Goal: Obtain resource: Download file/media

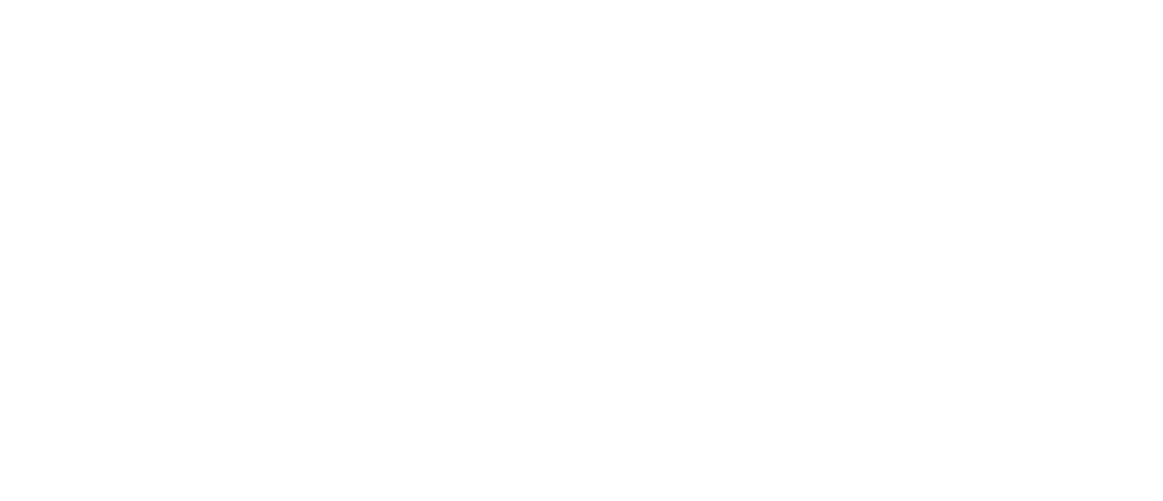
click at [866, 0] on html at bounding box center [581, 0] width 1163 height 0
click at [344, 0] on html at bounding box center [581, 0] width 1163 height 0
drag, startPoint x: 433, startPoint y: 116, endPoint x: 342, endPoint y: 90, distance: 94.0
click at [433, 0] on html at bounding box center [581, 0] width 1163 height 0
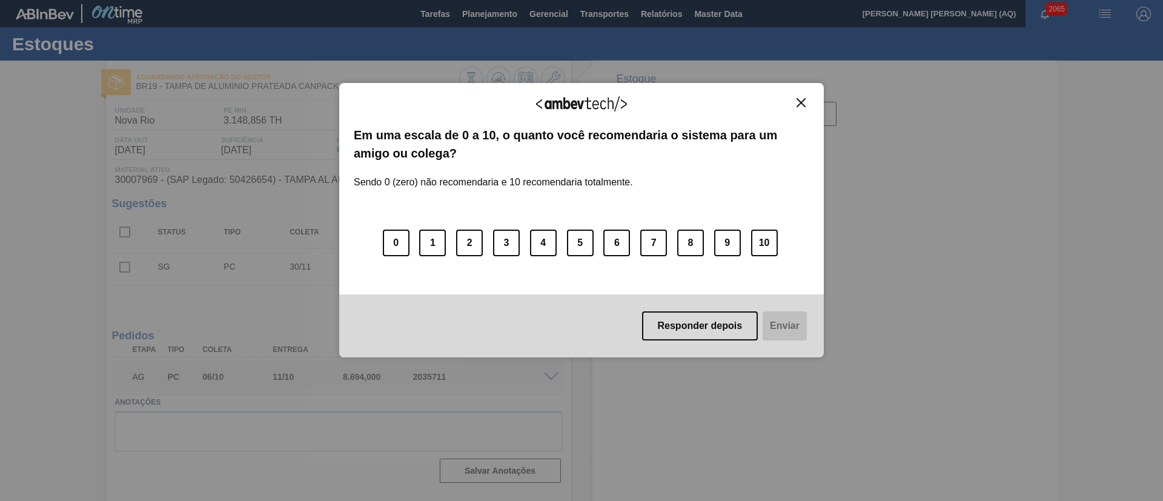
type input "22/09/2025"
type input "06/10/2025"
click at [801, 103] on img "Close" at bounding box center [801, 102] width 9 height 9
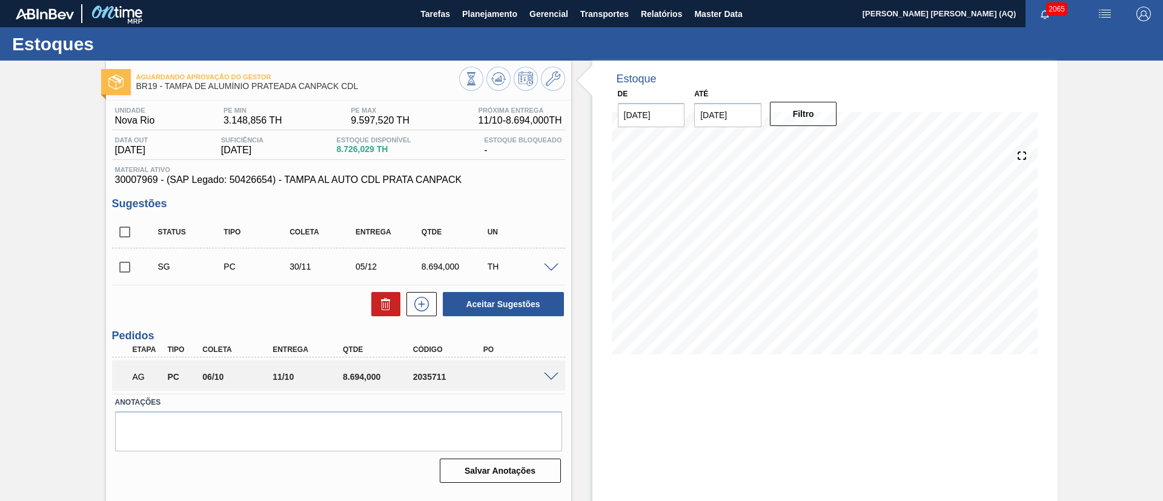
click at [551, 377] on span at bounding box center [551, 377] width 15 height 9
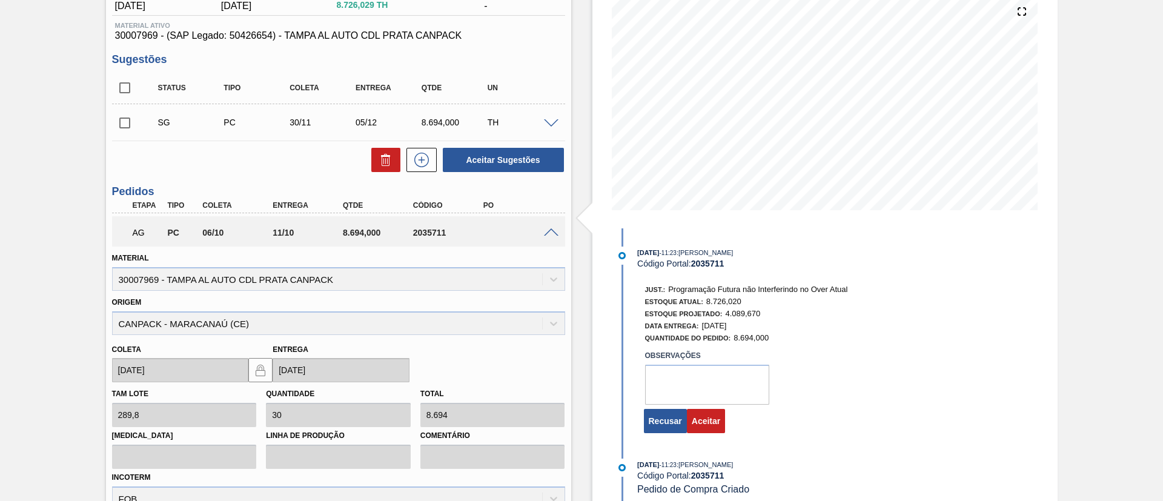
scroll to position [182, 0]
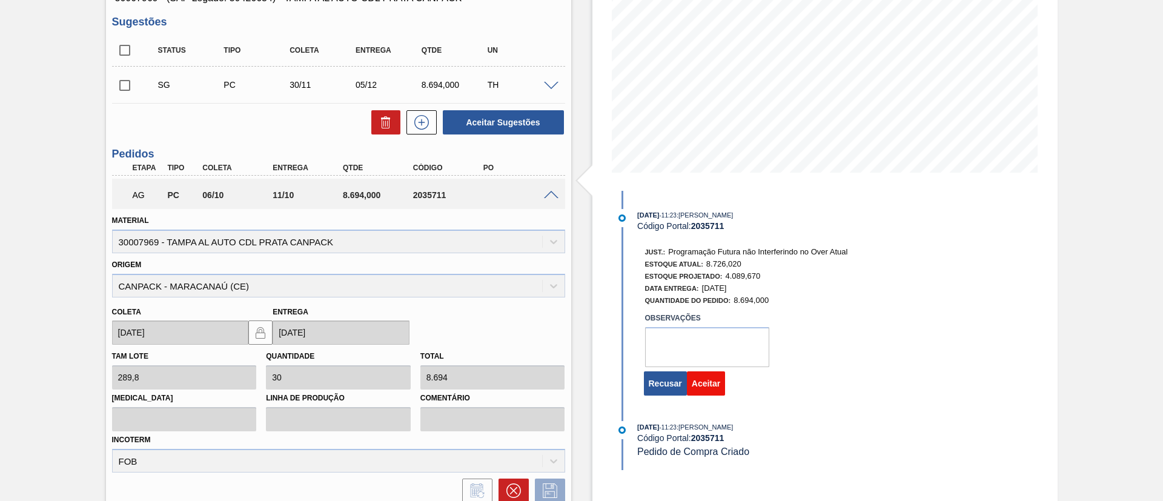
click at [716, 377] on button "Aceitar" at bounding box center [706, 383] width 38 height 24
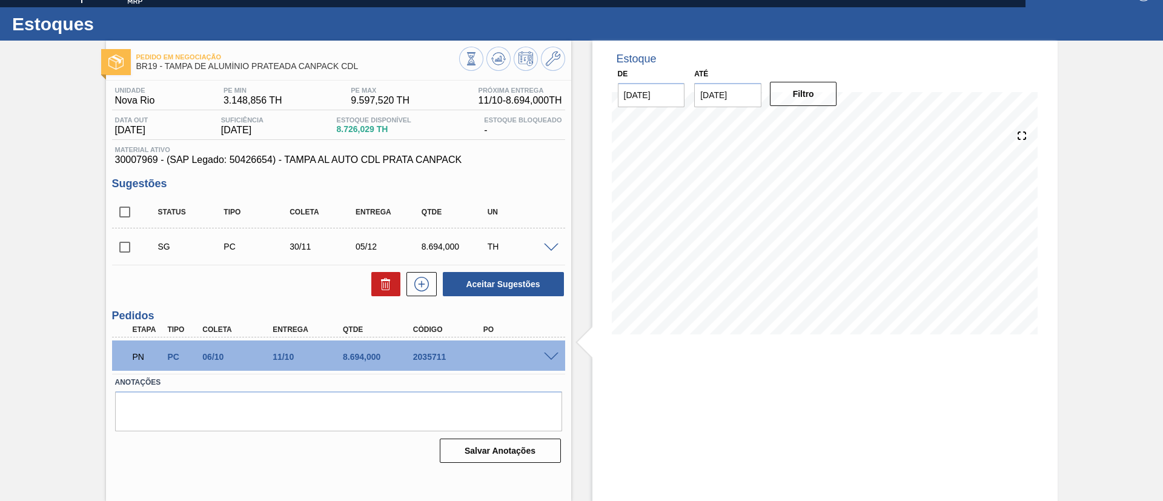
scroll to position [20, 0]
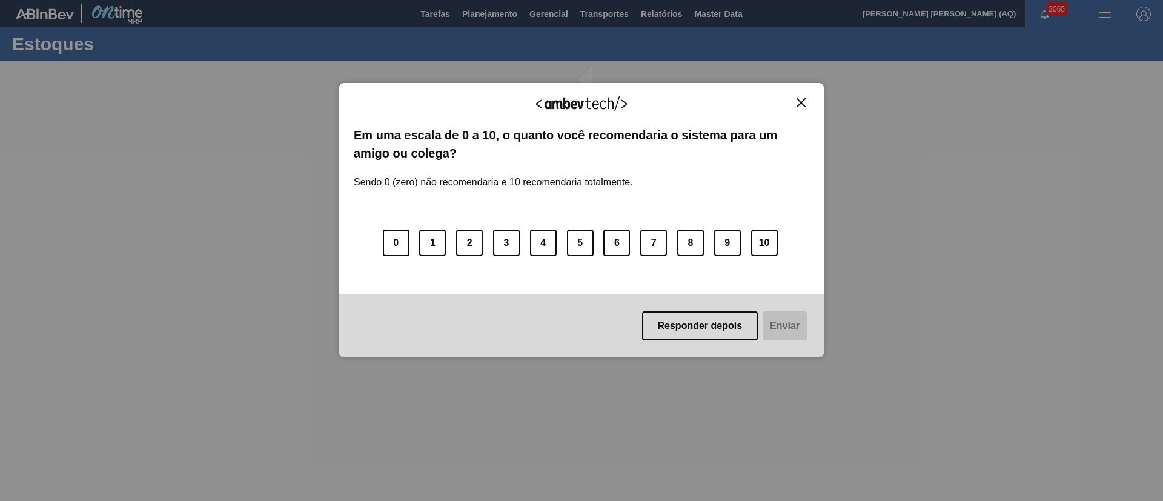
click at [803, 102] on img "Close" at bounding box center [801, 102] width 9 height 9
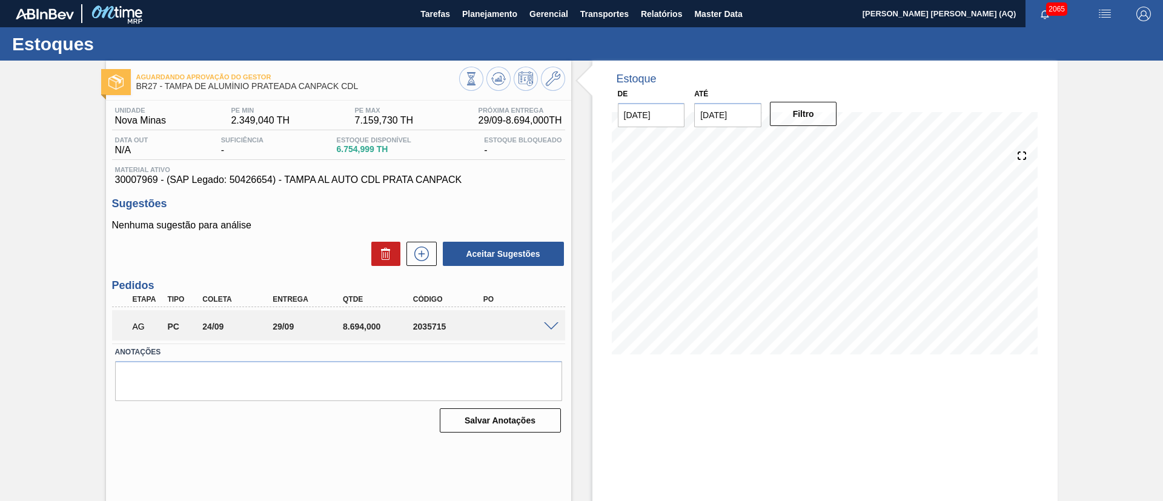
click at [547, 327] on span at bounding box center [551, 326] width 15 height 9
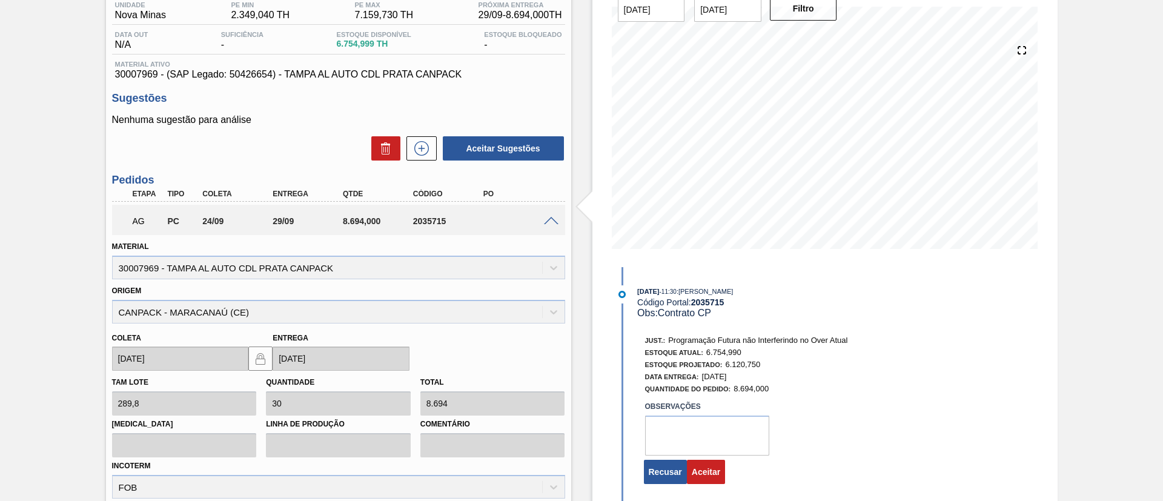
scroll to position [182, 0]
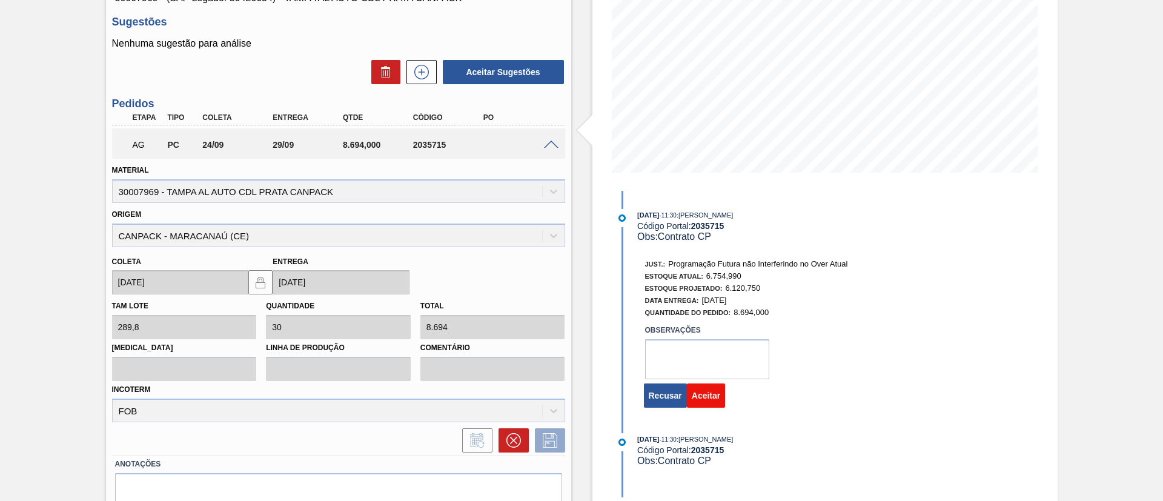
click at [705, 403] on button "Aceitar" at bounding box center [706, 396] width 38 height 24
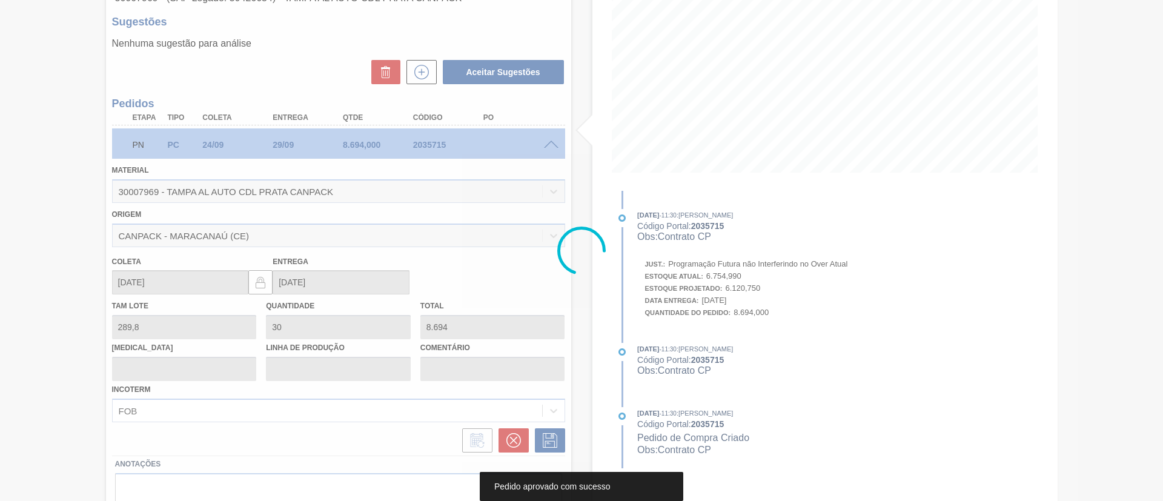
scroll to position [20, 0]
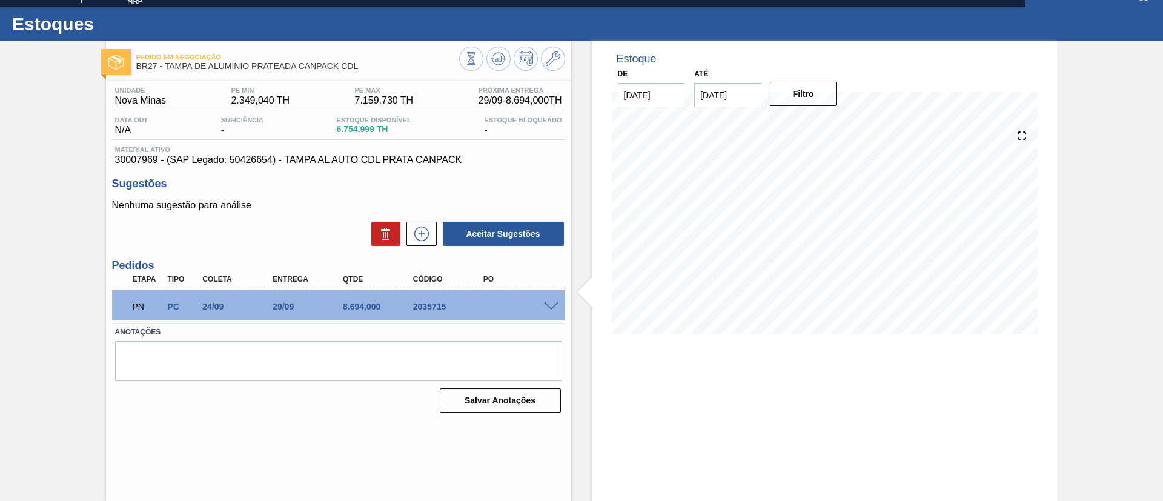
click at [550, 311] on div "PN PC 24/09 29/09 8.694,000 2035715" at bounding box center [338, 305] width 453 height 30
click at [550, 306] on span at bounding box center [551, 306] width 15 height 9
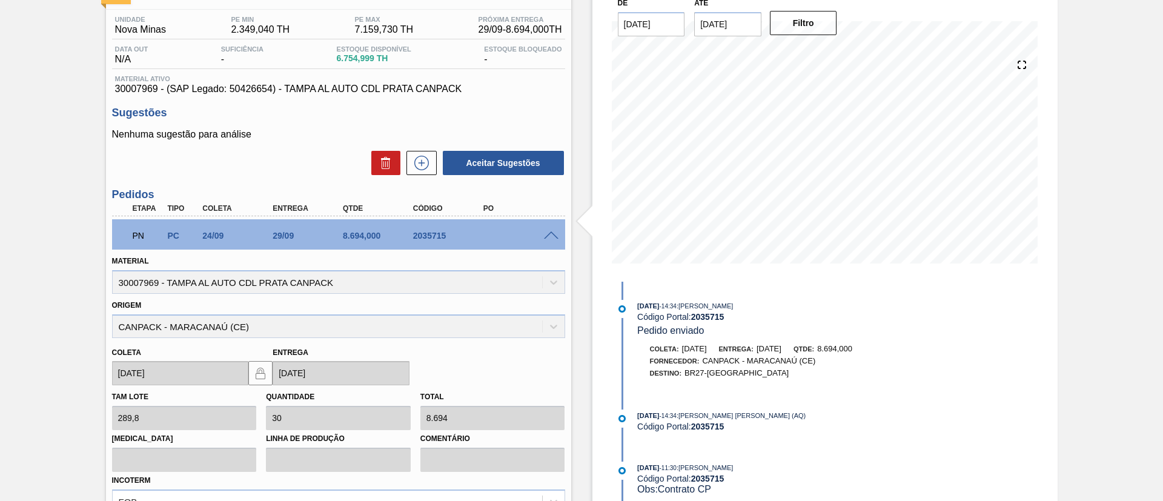
scroll to position [0, 0]
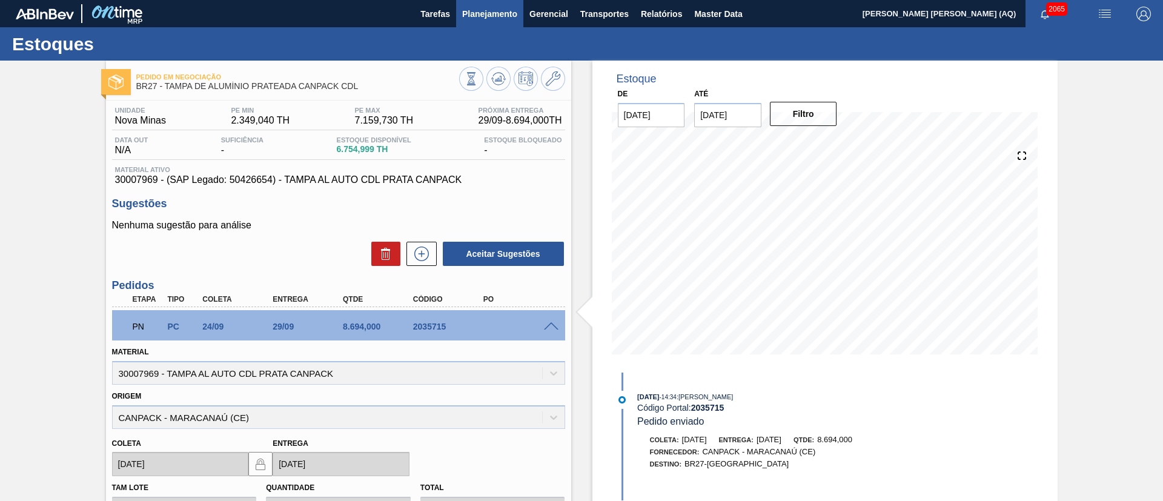
click at [511, 7] on span "Planejamento" at bounding box center [489, 14] width 55 height 15
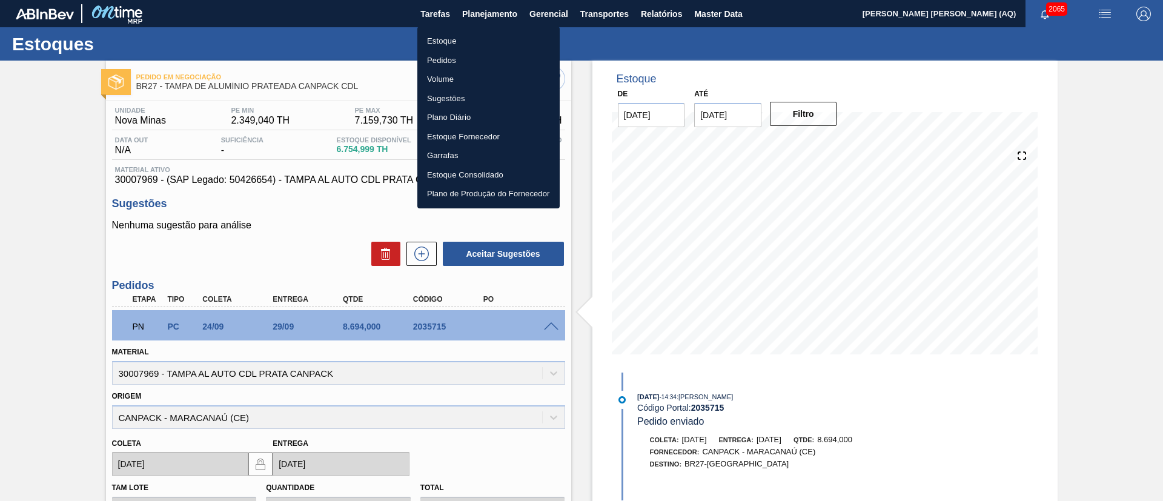
click at [650, 16] on div at bounding box center [581, 250] width 1163 height 501
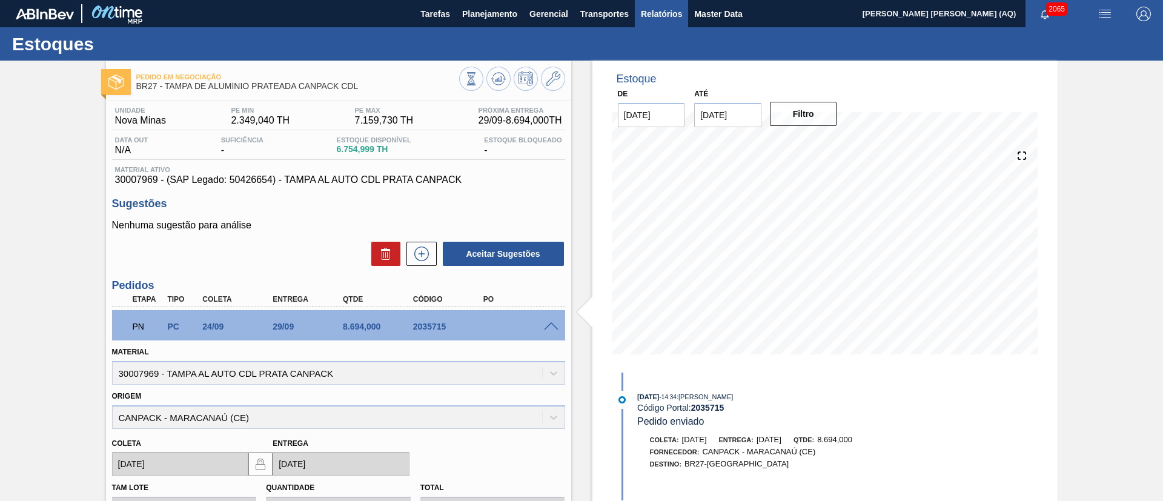
click at [657, 17] on span "Relatórios" at bounding box center [661, 14] width 41 height 15
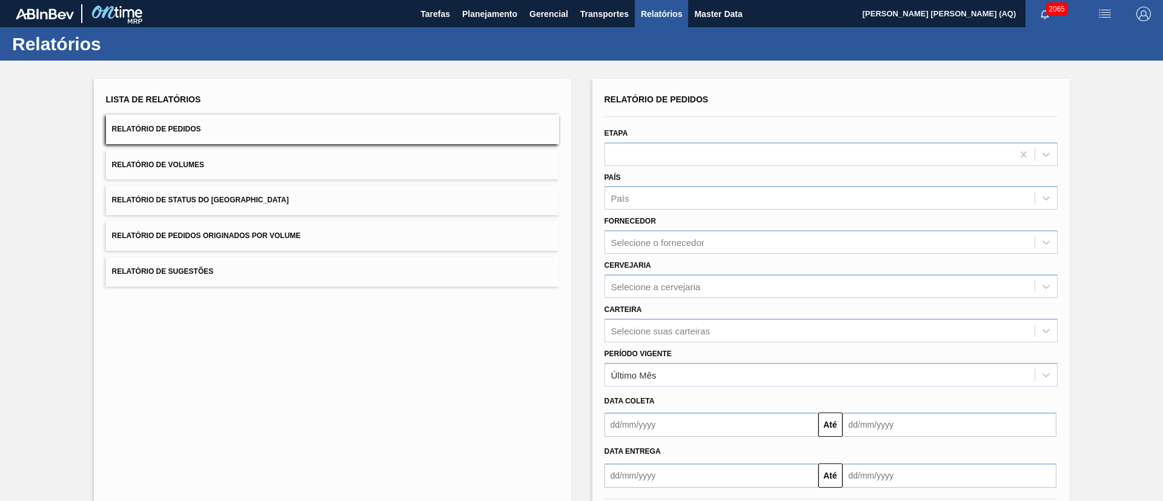
click at [231, 130] on button "Relatório de Pedidos" at bounding box center [332, 130] width 453 height 30
click at [687, 157] on div at bounding box center [809, 154] width 408 height 18
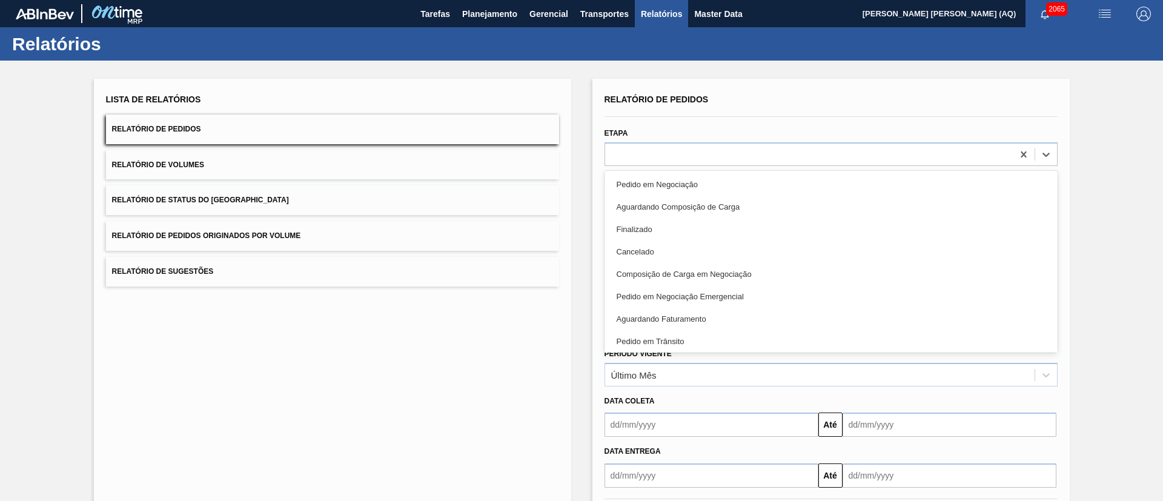
click at [920, 105] on div "Relatório de Pedidos" at bounding box center [831, 100] width 453 height 18
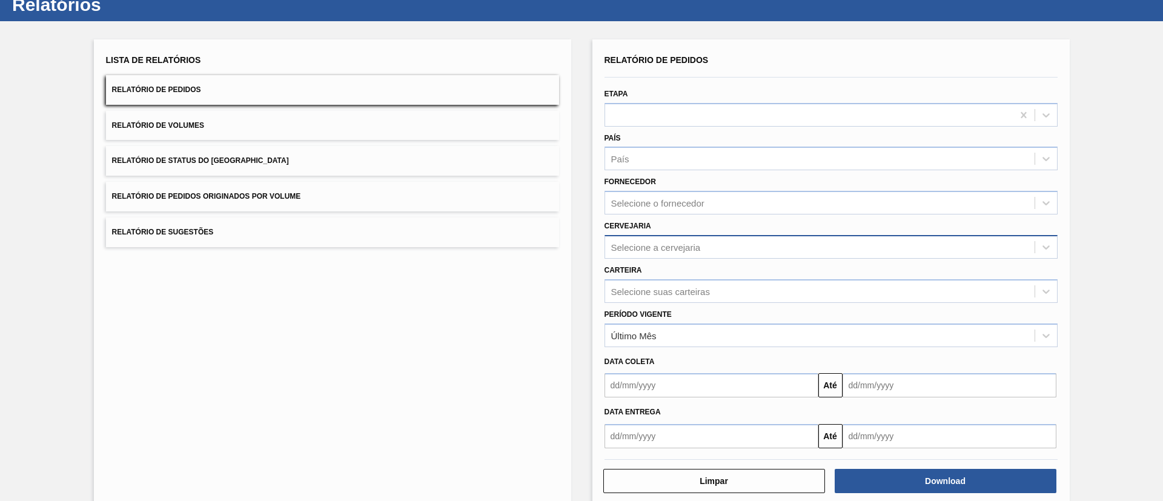
scroll to position [60, 0]
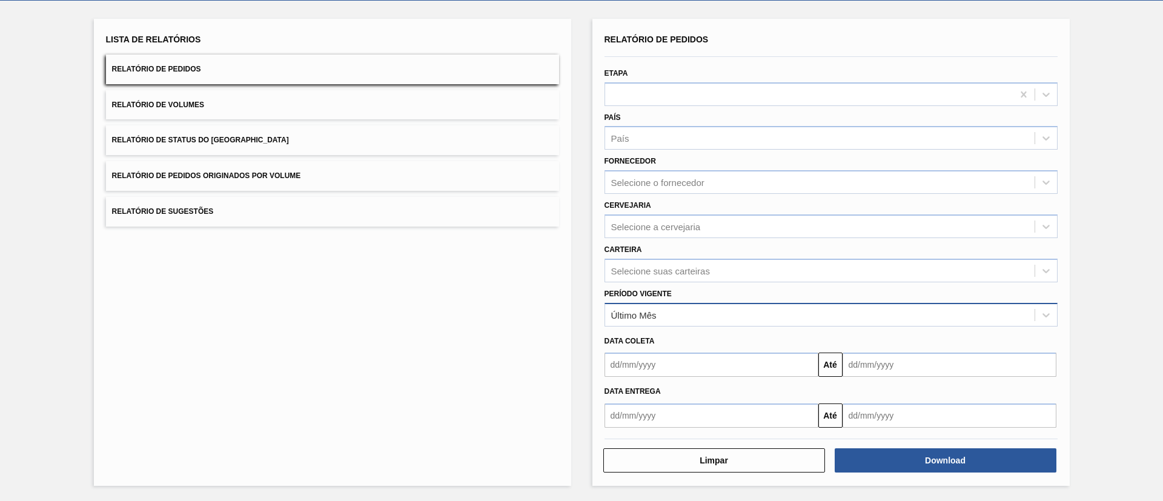
click at [699, 312] on div "Último Mês" at bounding box center [820, 315] width 430 height 18
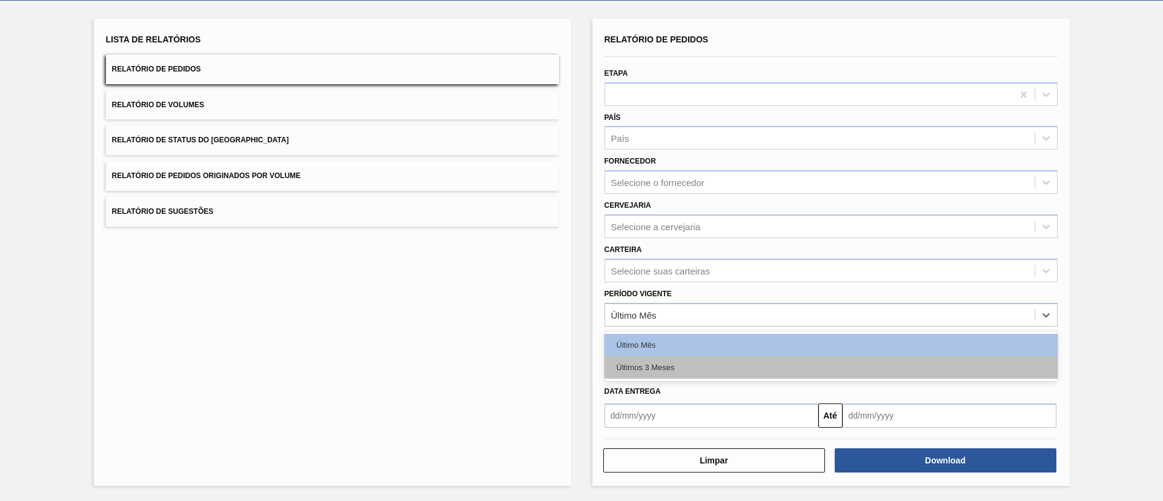
click at [660, 365] on div "Últimos 3 Meses" at bounding box center [831, 367] width 453 height 22
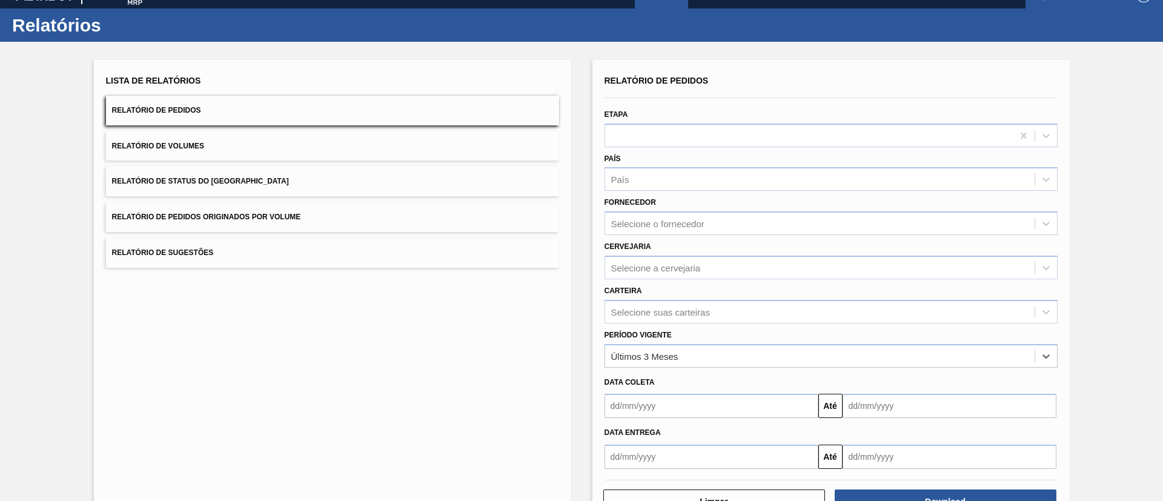
scroll to position [0, 0]
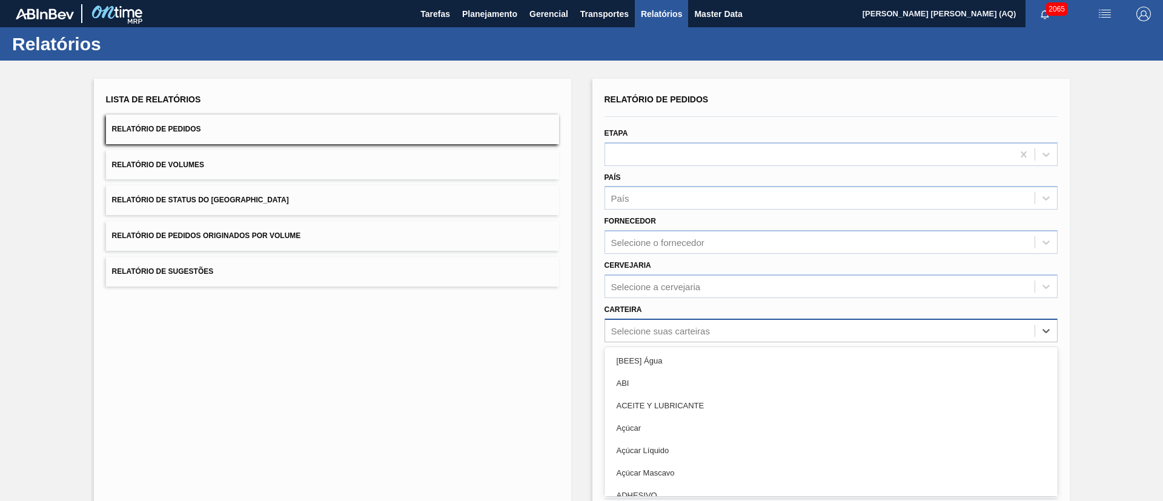
click at [693, 331] on div "option [BEES] Água focused, 1 of 101. 101 results available. Use Up and Down to…" at bounding box center [831, 331] width 453 height 24
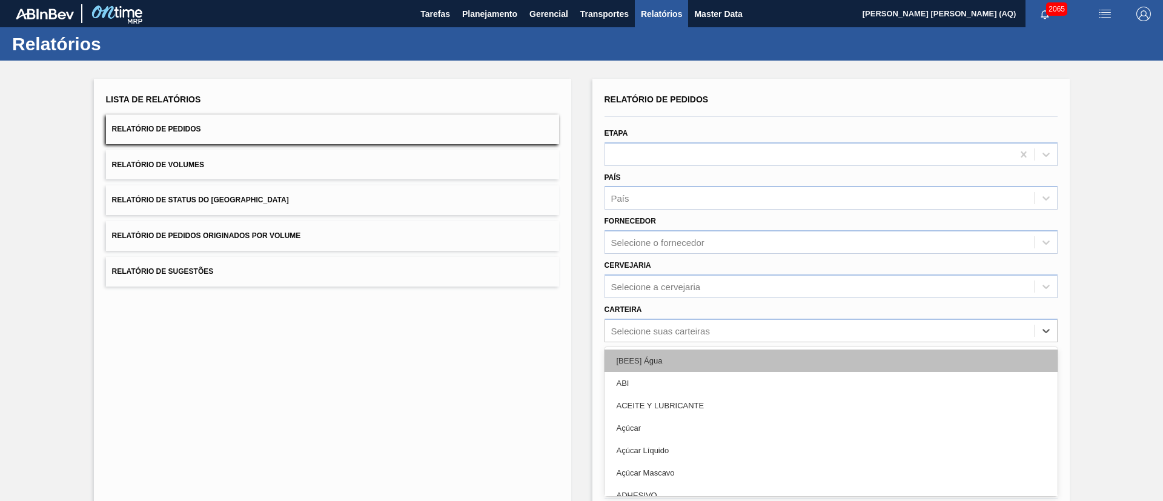
scroll to position [33, 0]
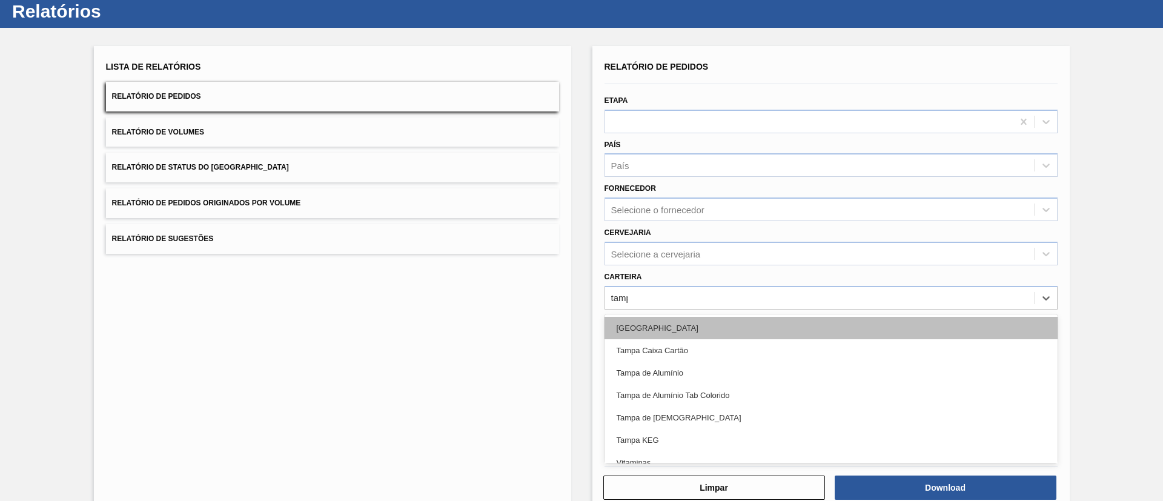
type input "tampa"
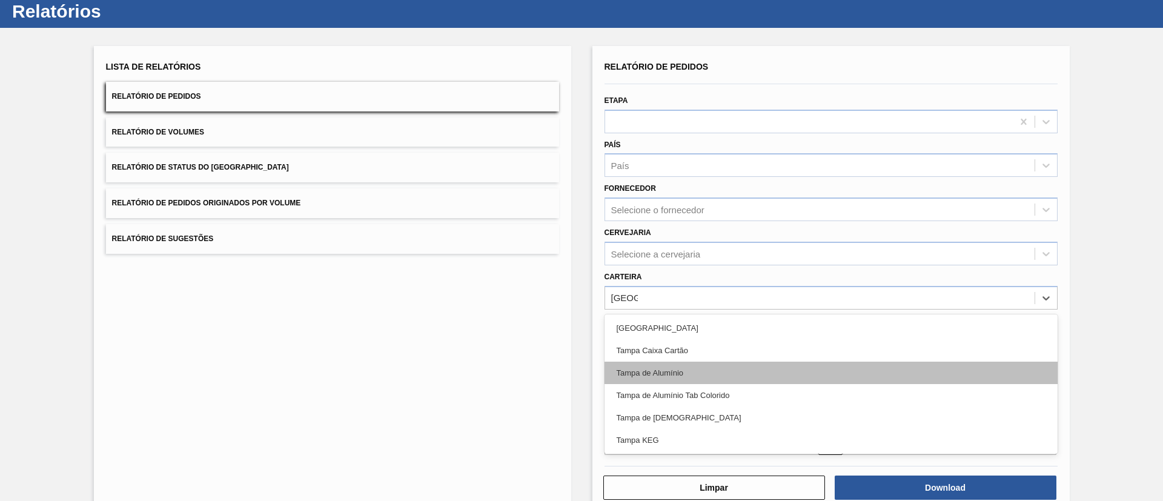
click at [701, 362] on div "Tampa de Alumínio" at bounding box center [831, 373] width 453 height 22
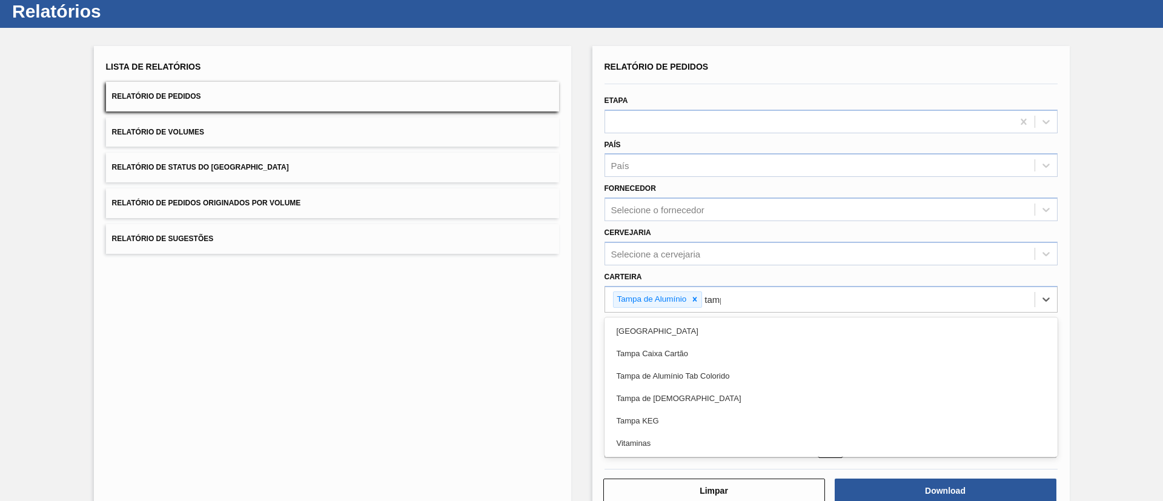
type input "tampa"
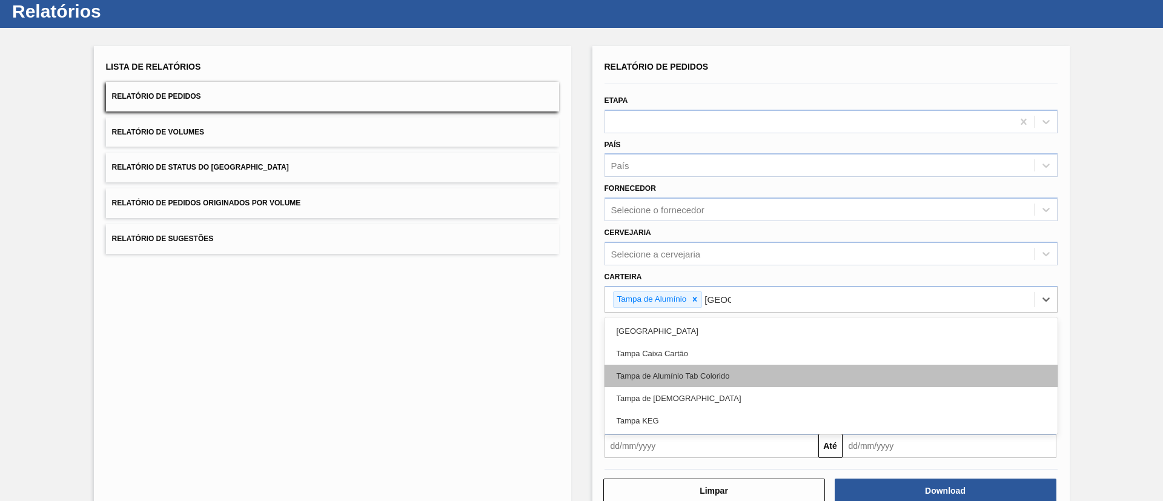
click at [706, 370] on div "Tampa de Alumínio Tab Colorido" at bounding box center [831, 376] width 453 height 22
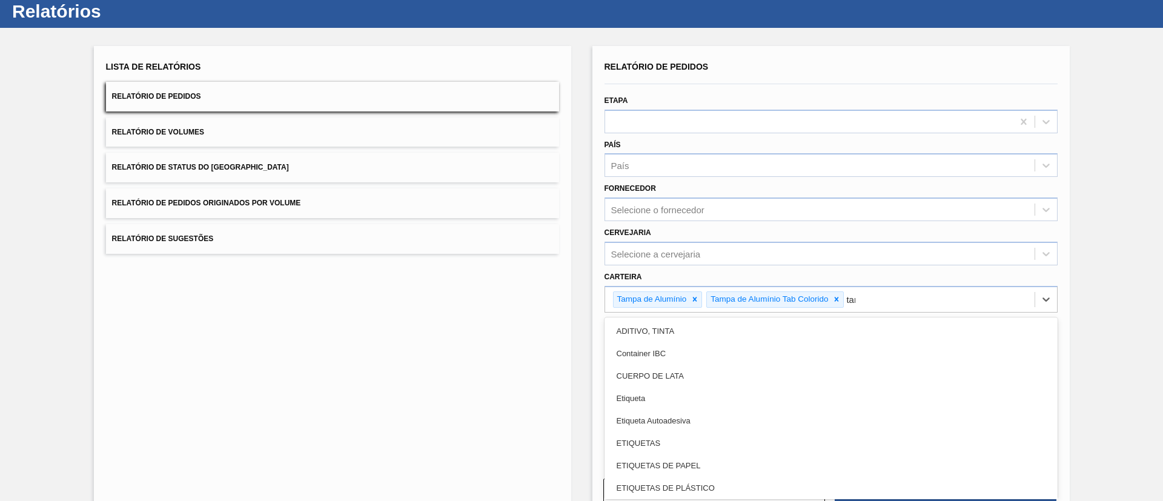
type input "tampa"
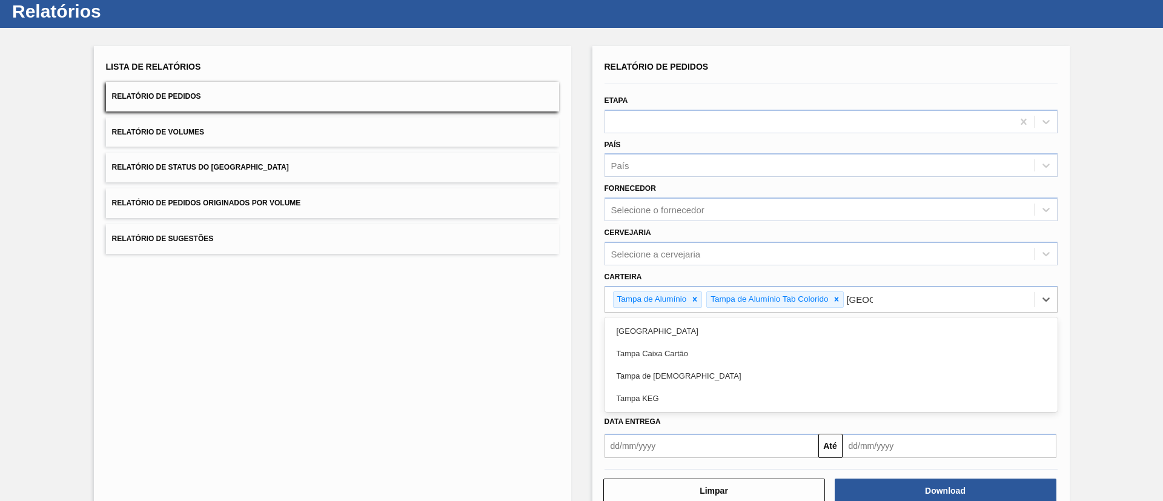
click at [706, 370] on div "Tampa de Lata" at bounding box center [831, 376] width 453 height 22
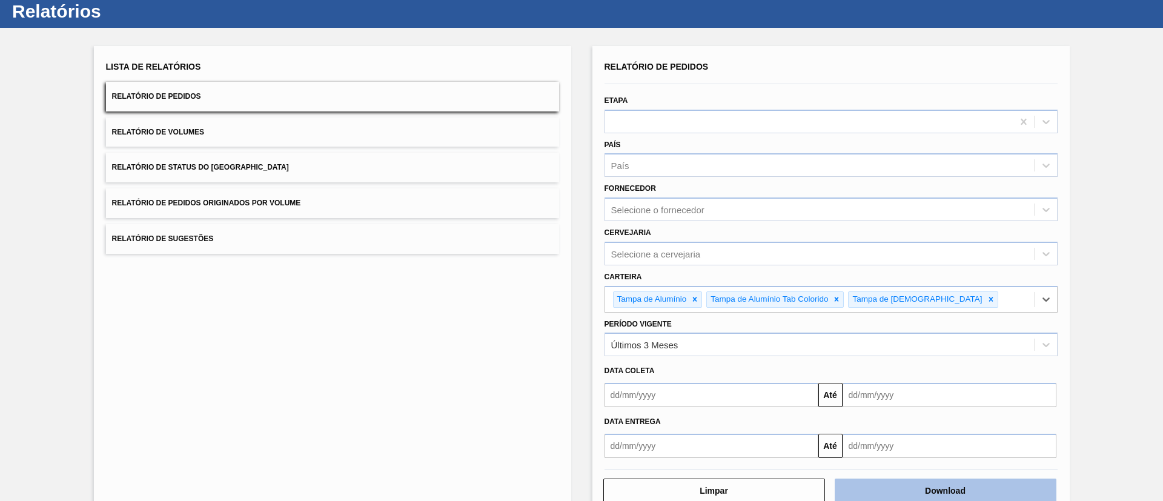
click at [1020, 491] on button "Download" at bounding box center [946, 491] width 222 height 24
